Goal: Entertainment & Leisure: Consume media (video, audio)

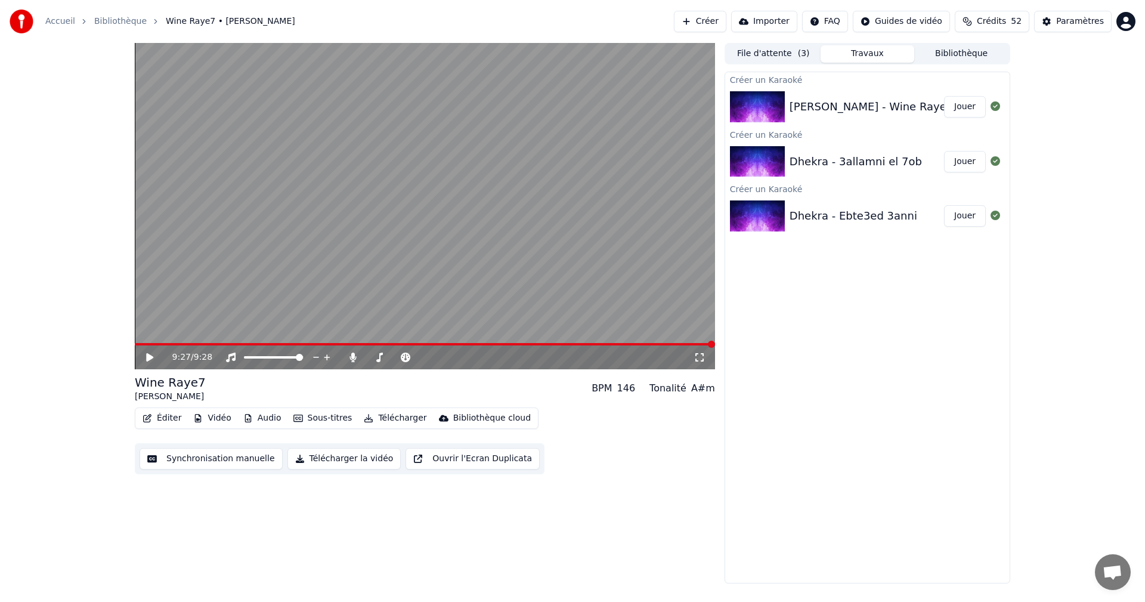
click at [961, 165] on button "Jouer" at bounding box center [965, 161] width 42 height 21
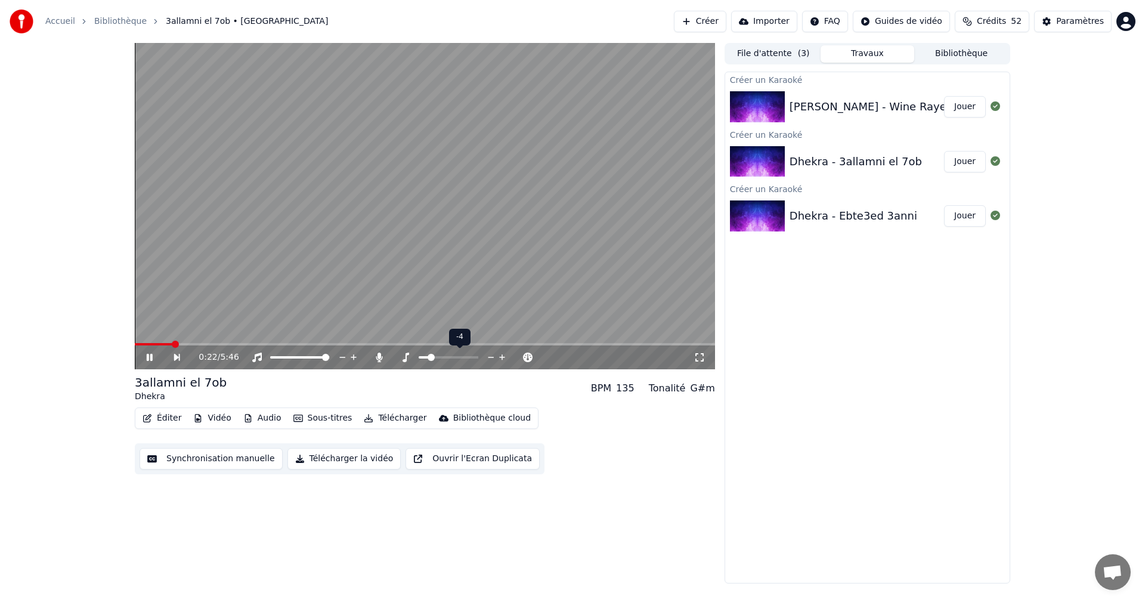
click at [500, 354] on icon at bounding box center [502, 357] width 11 height 12
click at [145, 342] on video at bounding box center [425, 206] width 581 height 326
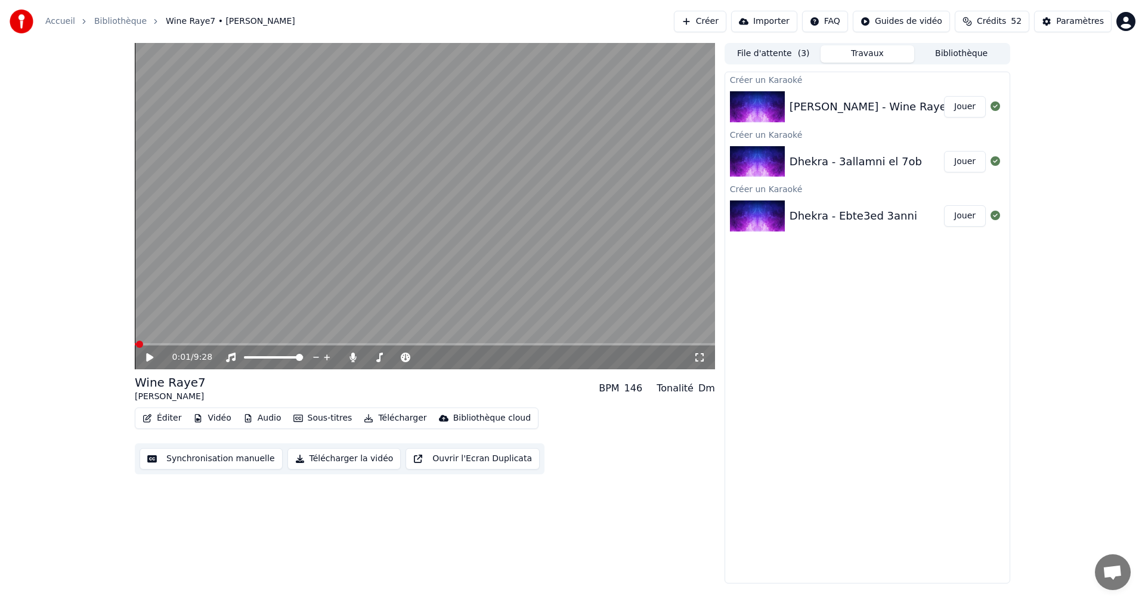
click at [136, 343] on span at bounding box center [139, 344] width 7 height 7
click at [410, 355] on div at bounding box center [433, 357] width 96 height 12
click at [400, 357] on span at bounding box center [400, 357] width 7 height 7
click at [156, 353] on icon at bounding box center [158, 358] width 28 height 10
click at [299, 358] on span at bounding box center [299, 357] width 7 height 7
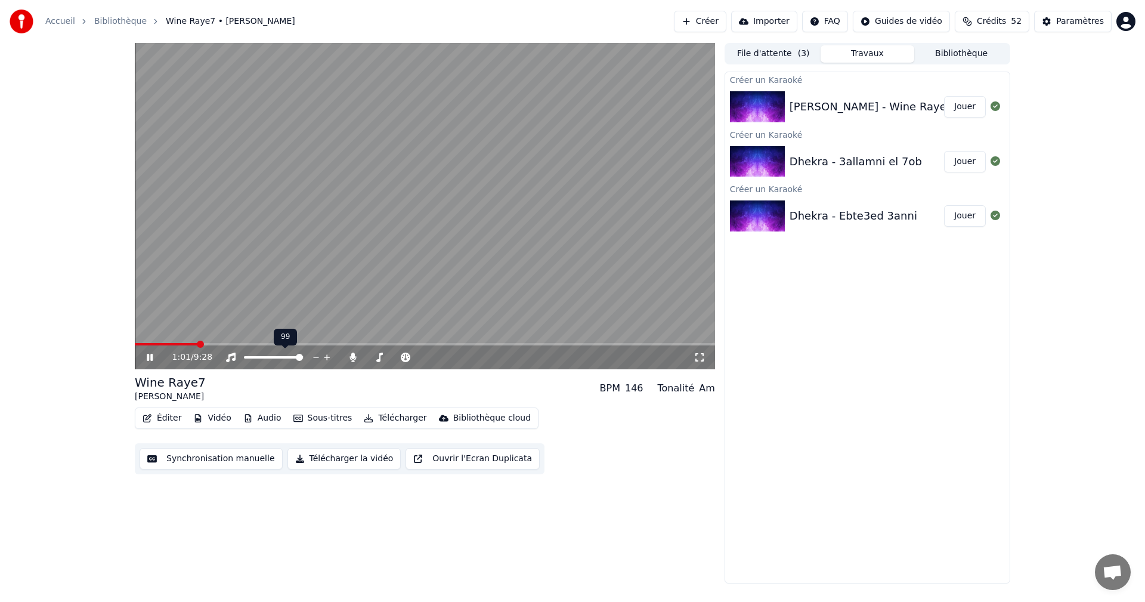
click at [299, 358] on span at bounding box center [299, 357] width 7 height 7
click at [448, 354] on icon at bounding box center [449, 357] width 11 height 12
click at [475, 356] on icon at bounding box center [475, 357] width 11 height 12
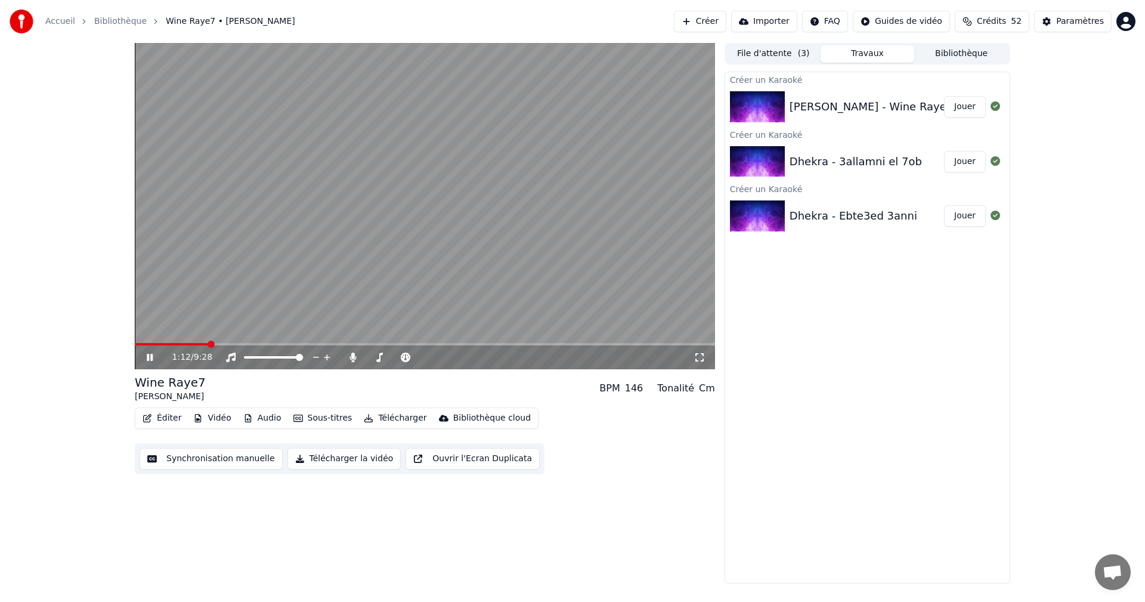
click at [138, 343] on span at bounding box center [171, 344] width 73 height 2
click at [156, 359] on icon at bounding box center [158, 358] width 28 height 10
